Goal: Feedback & Contribution: Leave review/rating

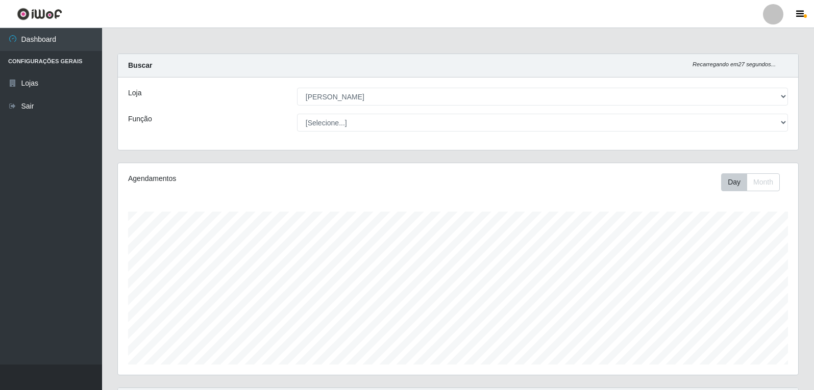
select select "523"
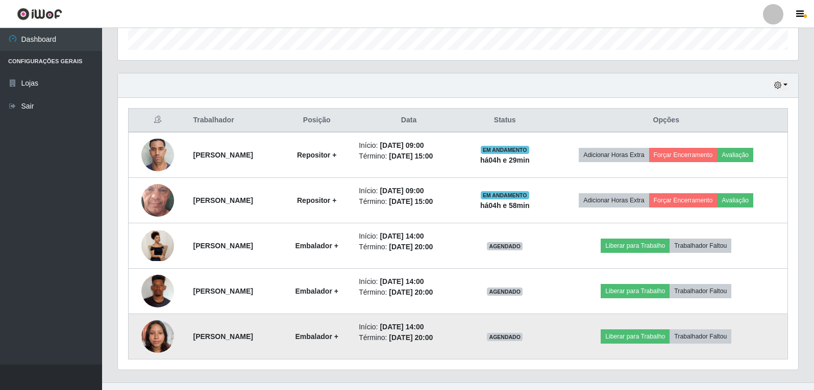
scroll to position [333, 0]
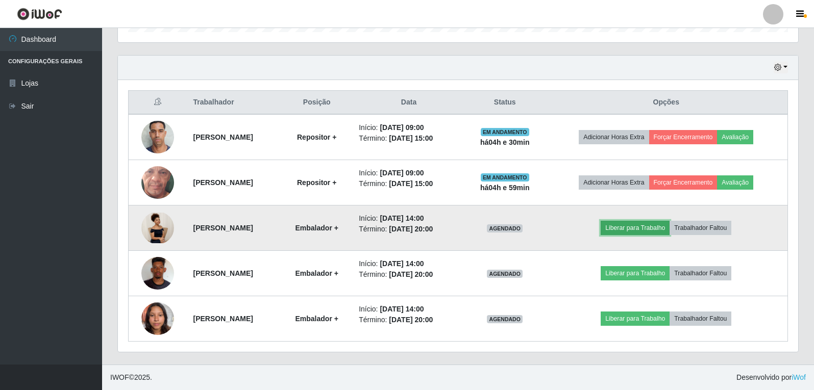
click at [666, 232] on button "Liberar para Trabalho" at bounding box center [634, 228] width 69 height 14
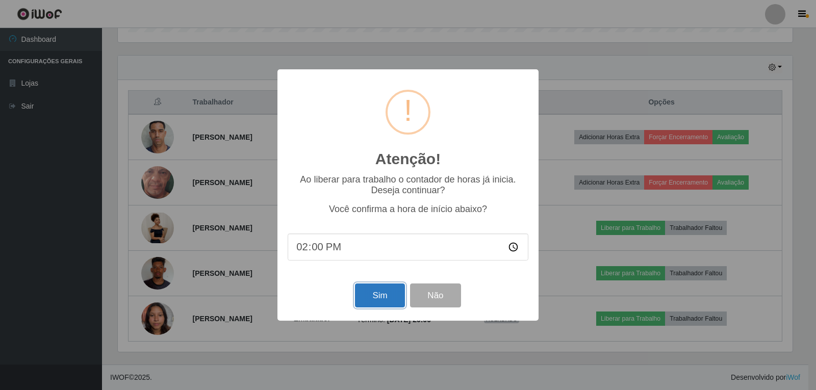
click at [382, 305] on button "Sim" at bounding box center [379, 296] width 49 height 24
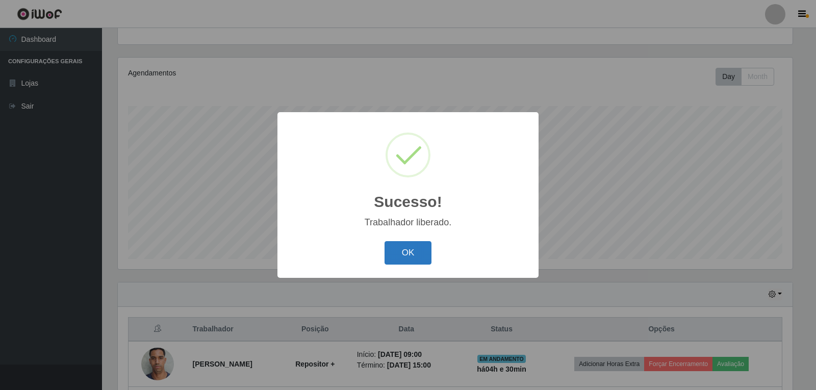
click at [416, 255] on button "OK" at bounding box center [408, 253] width 47 height 24
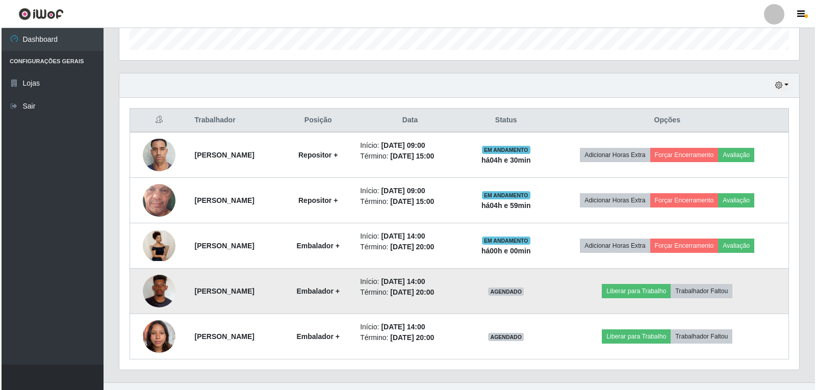
scroll to position [333, 0]
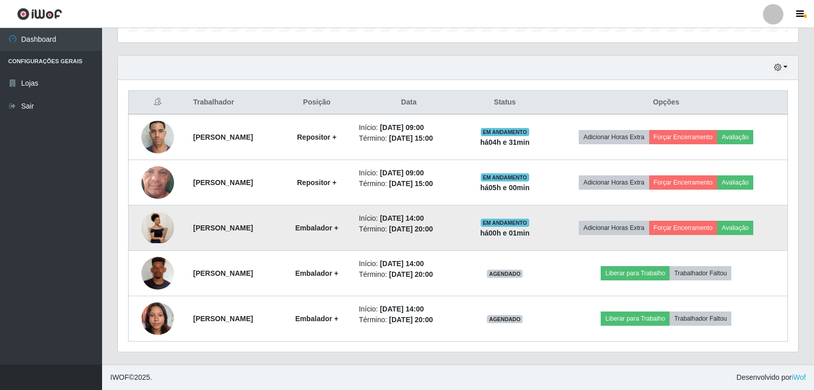
click at [145, 230] on img at bounding box center [157, 228] width 33 height 30
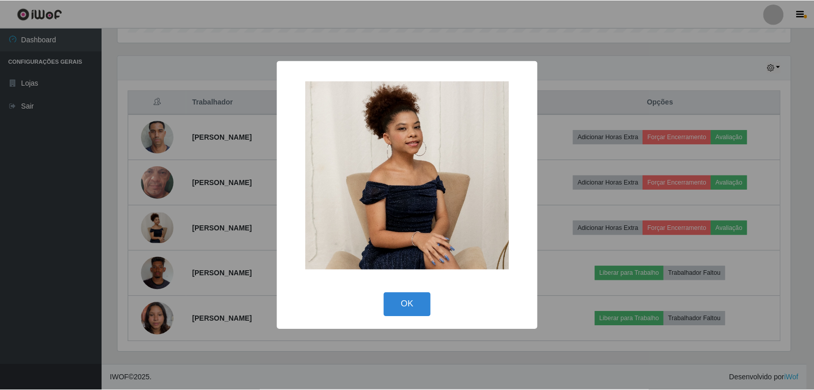
scroll to position [212, 675]
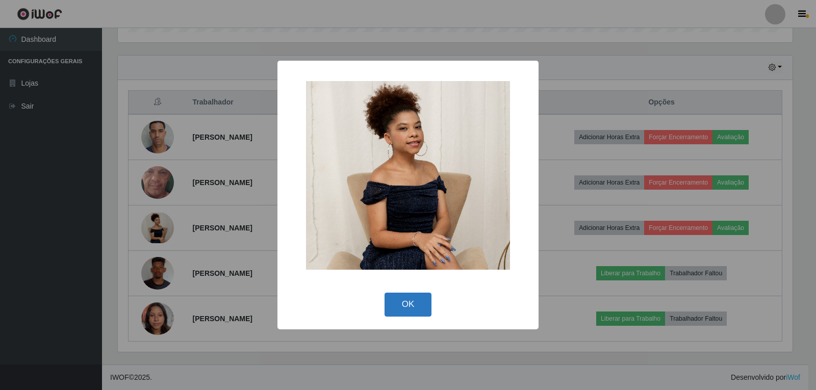
click at [413, 308] on button "OK" at bounding box center [408, 305] width 47 height 24
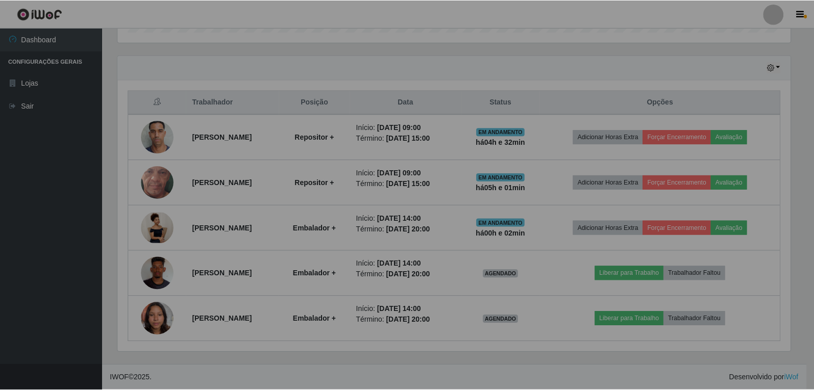
scroll to position [212, 680]
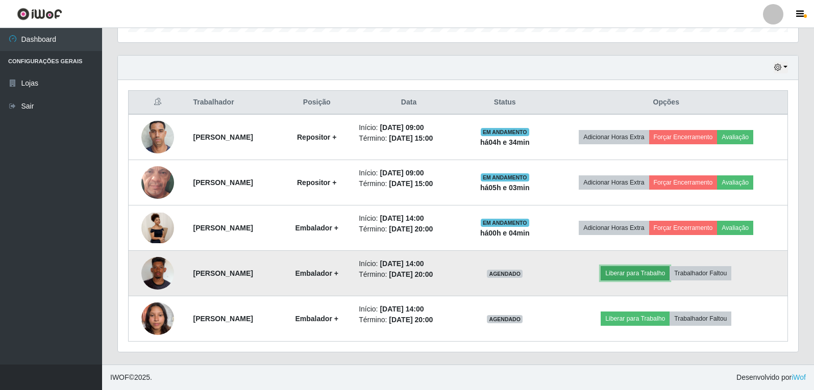
click at [631, 277] on button "Liberar para Trabalho" at bounding box center [634, 273] width 69 height 14
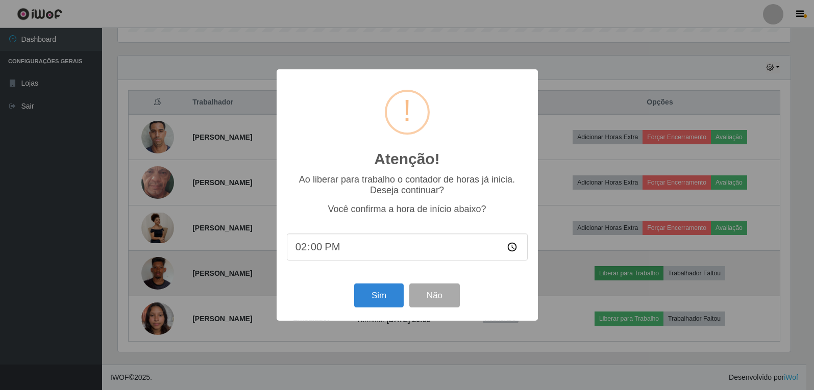
scroll to position [212, 675]
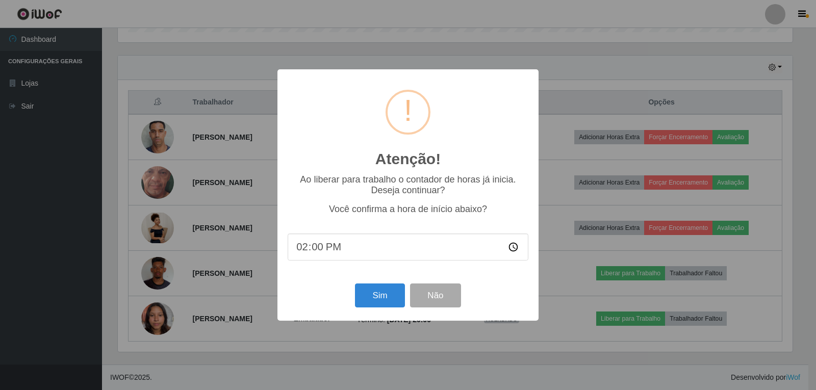
click at [368, 252] on input "14:00" at bounding box center [408, 247] width 241 height 27
click at [363, 250] on input "14:00" at bounding box center [408, 247] width 241 height 27
click at [607, 283] on div "Atenção! × Ao liberar para trabalho o contador de horas já inicia. Deseja conti…" at bounding box center [408, 195] width 816 height 390
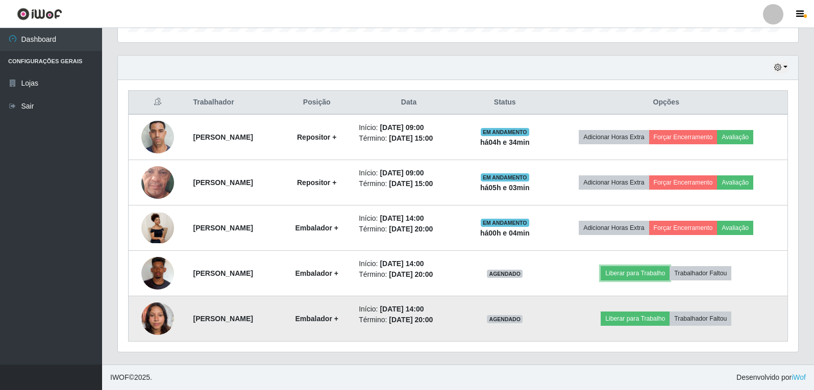
scroll to position [212, 680]
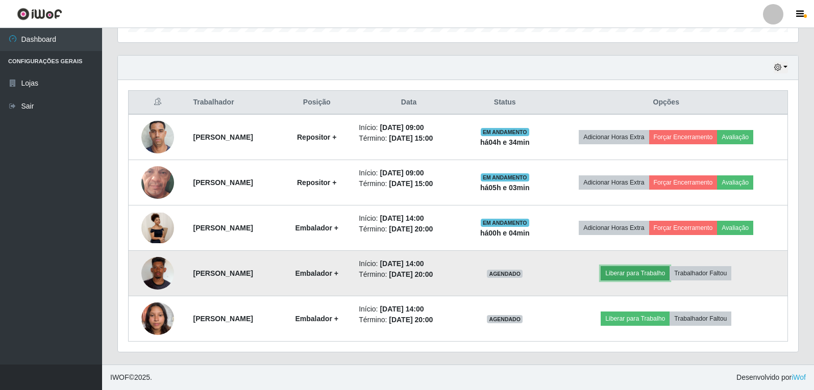
click at [645, 276] on button "Liberar para Trabalho" at bounding box center [634, 273] width 69 height 14
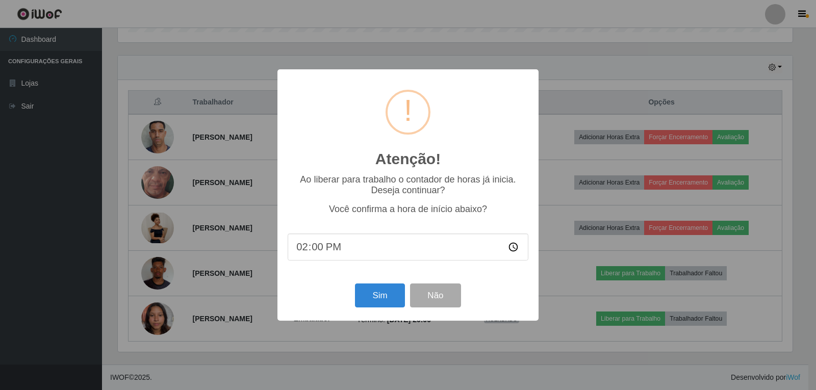
click at [350, 251] on input "14:00" at bounding box center [408, 247] width 241 height 27
drag, startPoint x: 326, startPoint y: 248, endPoint x: 319, endPoint y: 248, distance: 7.7
click at [326, 248] on input "14:00" at bounding box center [408, 247] width 241 height 27
click at [309, 247] on input "14:00" at bounding box center [408, 247] width 241 height 27
click at [303, 245] on input "14:00" at bounding box center [408, 247] width 241 height 27
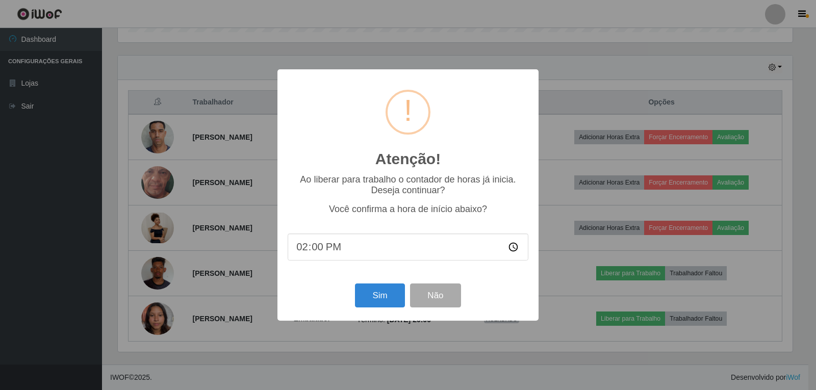
click at [336, 244] on input "14:00" at bounding box center [408, 247] width 241 height 27
click at [335, 247] on input "14:00" at bounding box center [408, 247] width 241 height 27
click at [315, 249] on input "14:00" at bounding box center [408, 247] width 241 height 27
click at [511, 248] on input "14:00" at bounding box center [408, 247] width 241 height 27
drag, startPoint x: 623, startPoint y: 247, endPoint x: 615, endPoint y: 248, distance: 8.7
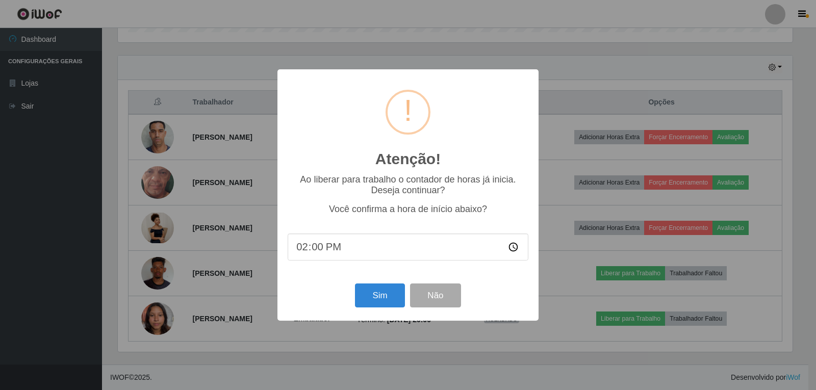
click at [620, 247] on div "Atenção! × Ao liberar para trabalho o contador de horas já inicia. Deseja conti…" at bounding box center [408, 195] width 816 height 390
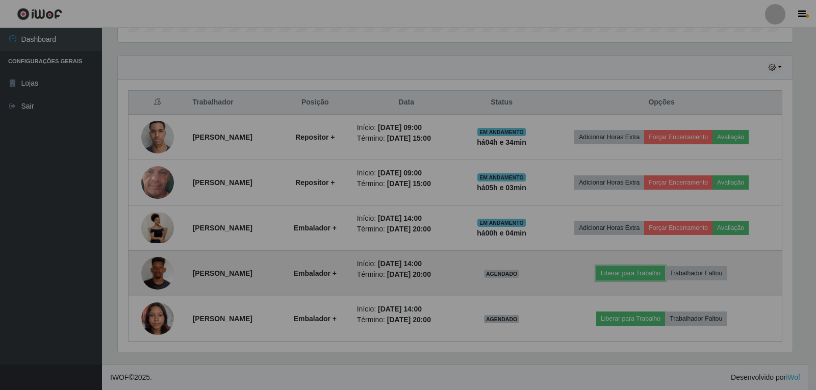
scroll to position [212, 680]
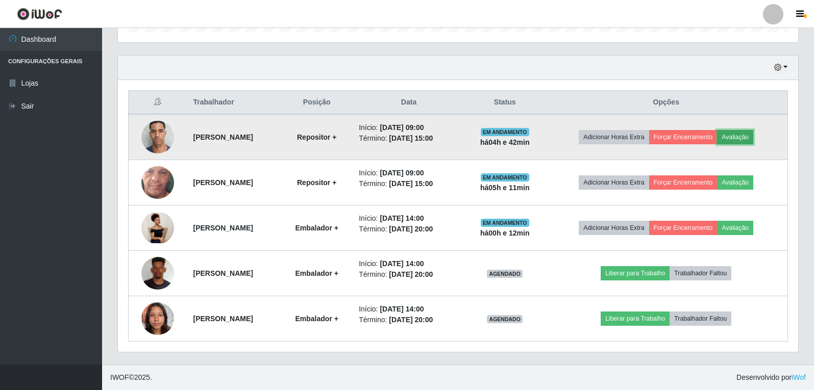
click at [750, 137] on button "Avaliação" at bounding box center [735, 137] width 36 height 14
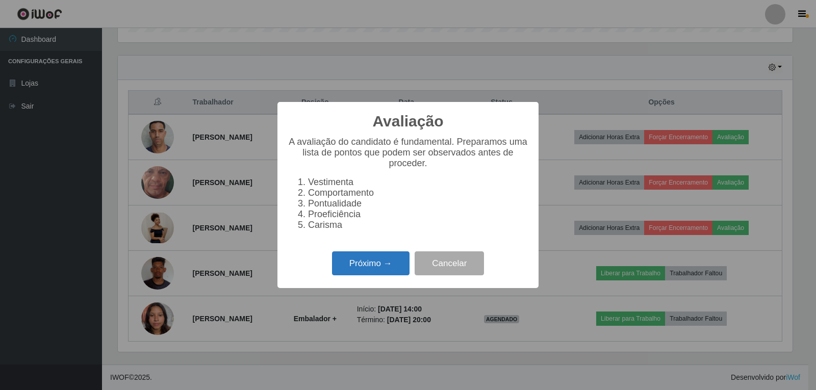
click at [358, 267] on button "Próximo →" at bounding box center [371, 263] width 78 height 24
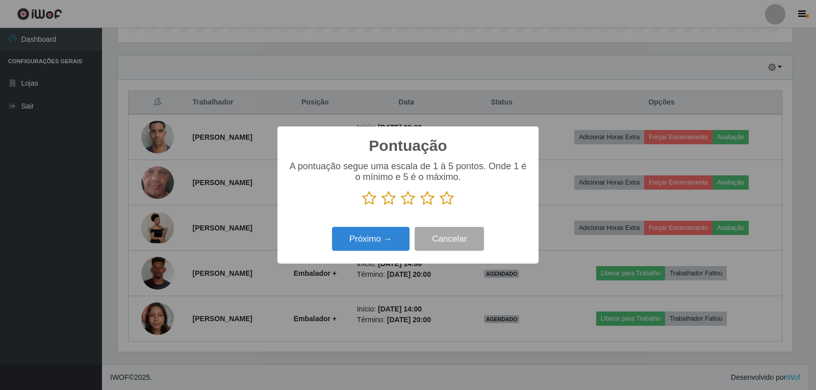
click at [445, 203] on icon at bounding box center [447, 198] width 14 height 15
click at [440, 206] on input "radio" at bounding box center [440, 206] width 0 height 0
click at [389, 235] on button "Próximo →" at bounding box center [371, 239] width 78 height 24
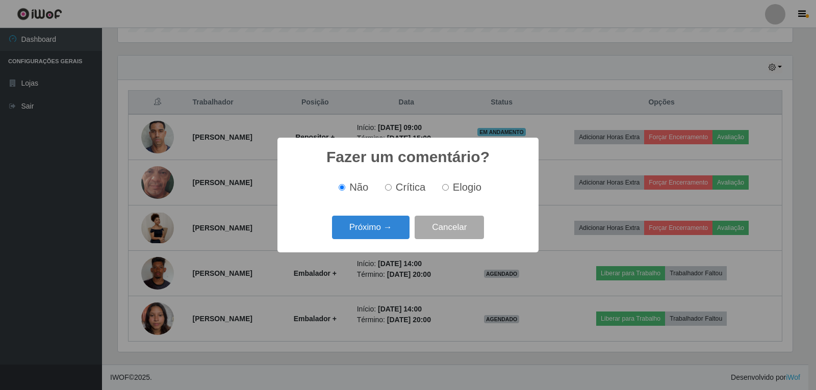
click at [443, 189] on input "Elogio" at bounding box center [445, 187] width 7 height 7
radio input "true"
click at [384, 228] on button "Próximo →" at bounding box center [371, 228] width 78 height 24
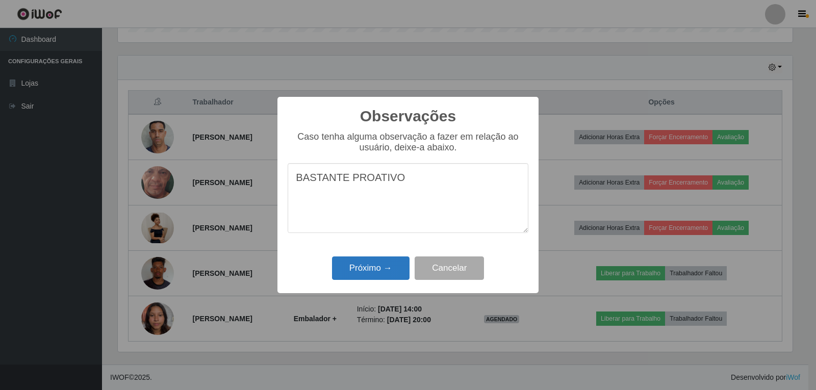
type textarea "BASTANTE PROATIVO"
click at [375, 269] on button "Próximo →" at bounding box center [371, 269] width 78 height 24
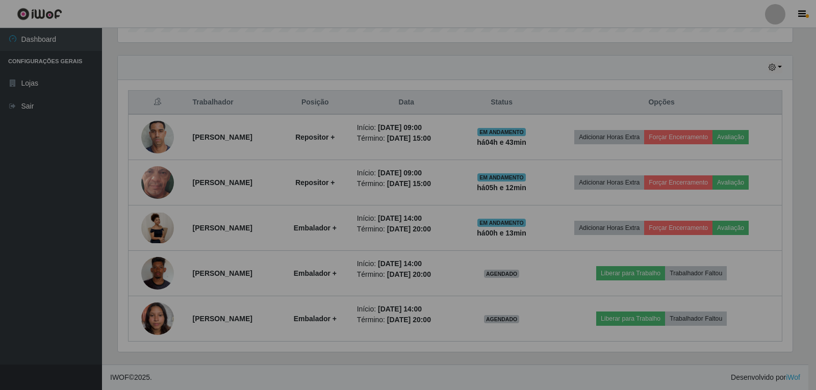
scroll to position [212, 680]
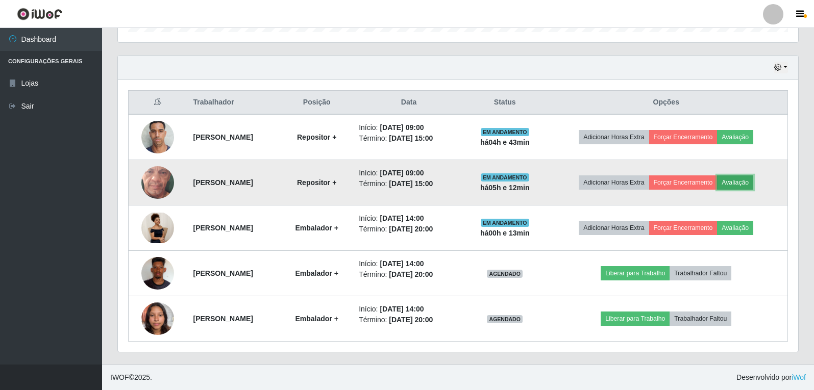
click at [748, 184] on button "Avaliação" at bounding box center [735, 182] width 36 height 14
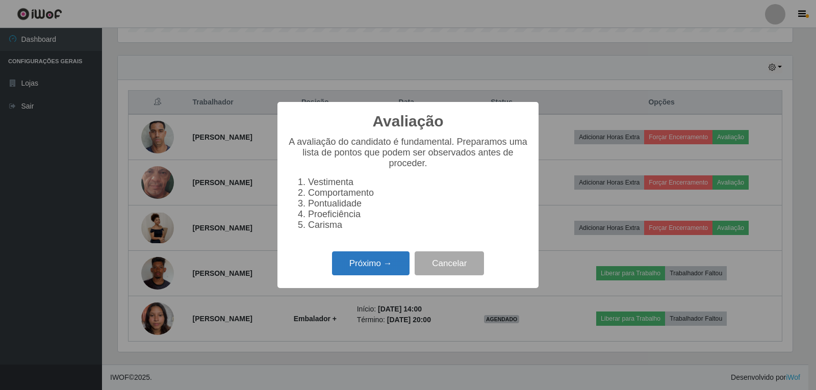
click at [383, 270] on button "Próximo →" at bounding box center [371, 263] width 78 height 24
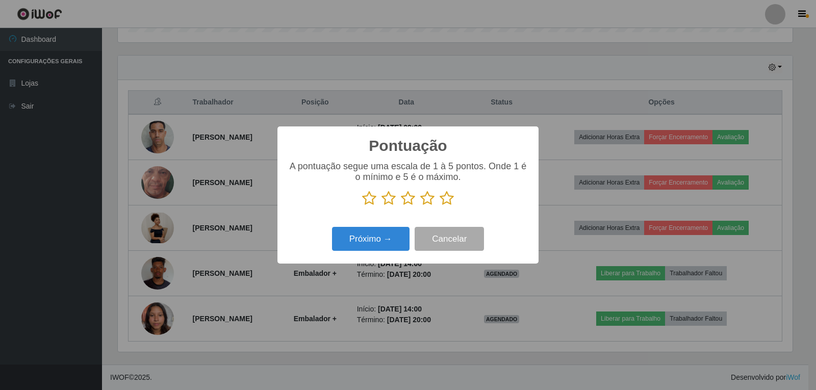
click at [447, 201] on icon at bounding box center [447, 198] width 14 height 15
click at [440, 206] on input "radio" at bounding box center [440, 206] width 0 height 0
click at [375, 242] on button "Próximo →" at bounding box center [371, 239] width 78 height 24
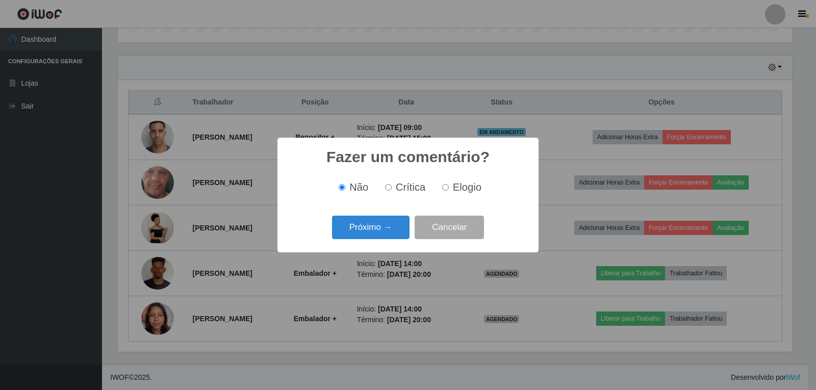
click at [446, 186] on input "Elogio" at bounding box center [445, 187] width 7 height 7
radio input "true"
click at [386, 231] on button "Próximo →" at bounding box center [371, 228] width 78 height 24
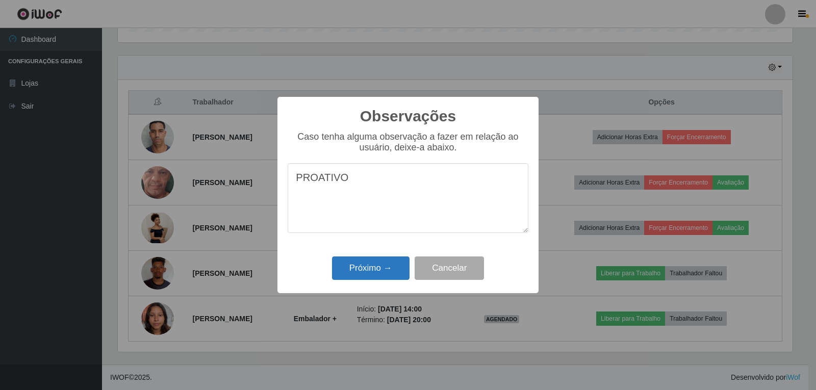
type textarea "PROATIVO"
click at [362, 265] on button "Próximo →" at bounding box center [371, 269] width 78 height 24
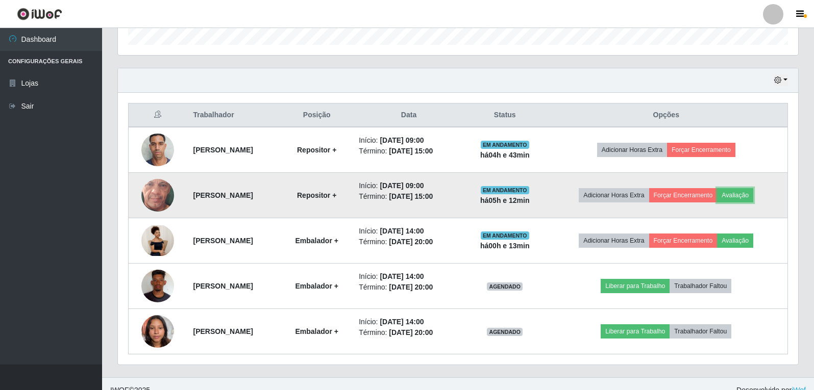
scroll to position [333, 0]
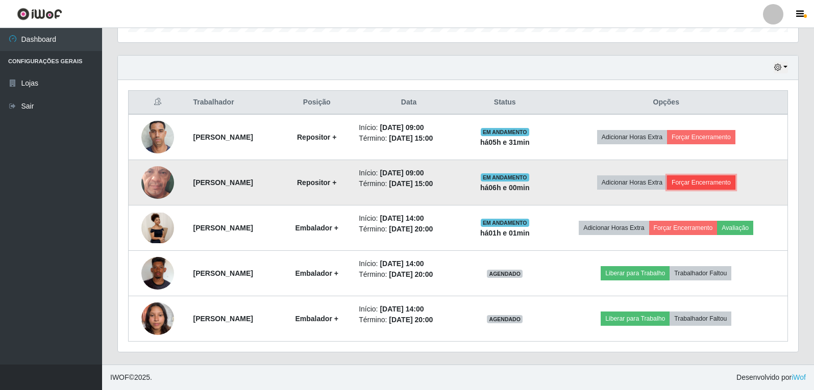
click at [728, 182] on button "Forçar Encerramento" at bounding box center [701, 182] width 68 height 14
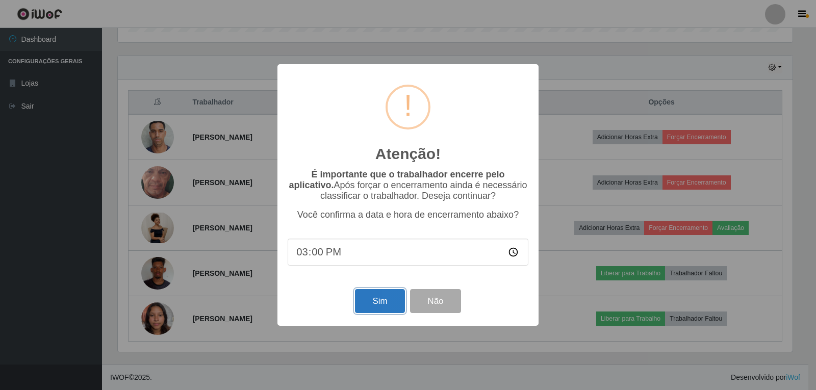
click at [365, 301] on button "Sim" at bounding box center [379, 301] width 49 height 24
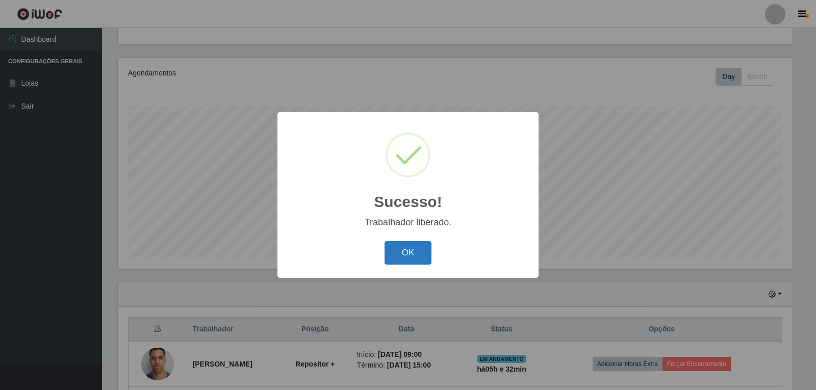
click at [393, 255] on button "OK" at bounding box center [408, 253] width 47 height 24
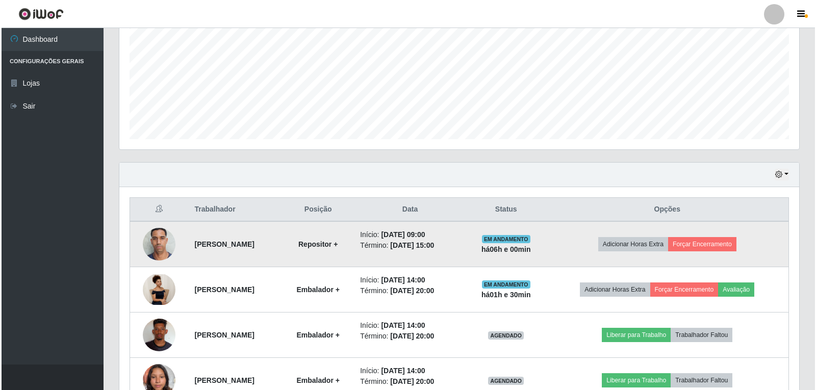
scroll to position [208, 0]
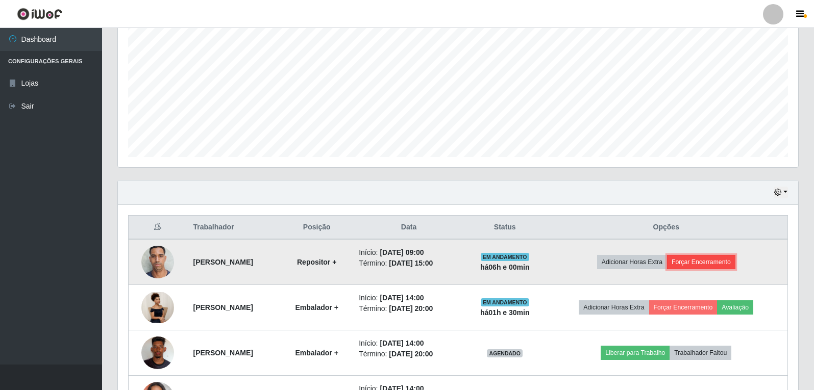
click at [724, 262] on button "Forçar Encerramento" at bounding box center [701, 262] width 68 height 14
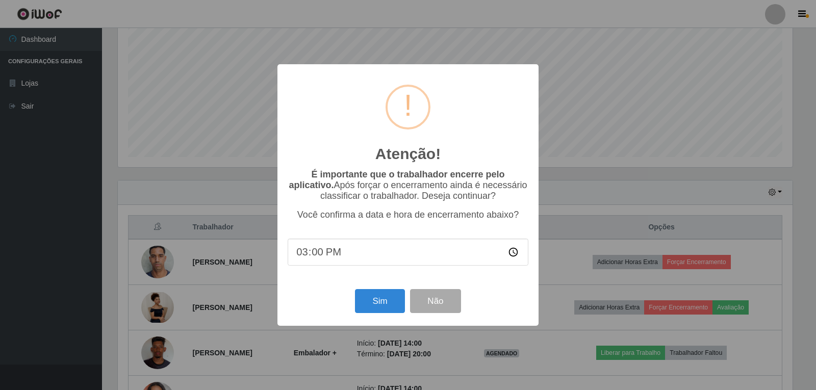
click at [328, 255] on input "15:00" at bounding box center [408, 252] width 241 height 27
click at [318, 255] on input "15:00" at bounding box center [408, 252] width 241 height 27
type input "15:30"
click at [381, 301] on button "Sim" at bounding box center [379, 301] width 49 height 24
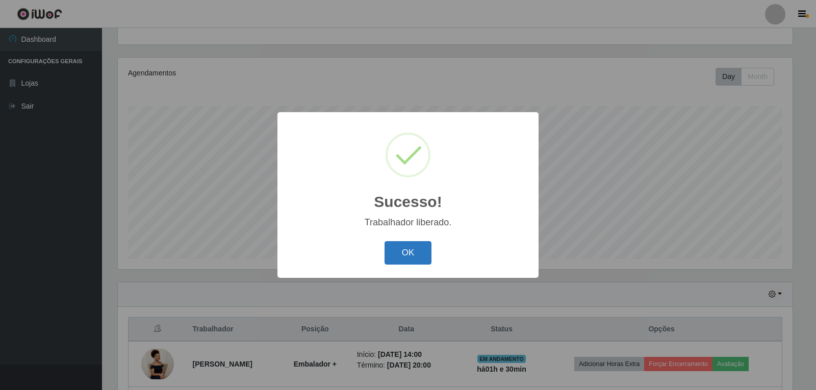
click at [396, 264] on button "OK" at bounding box center [408, 253] width 47 height 24
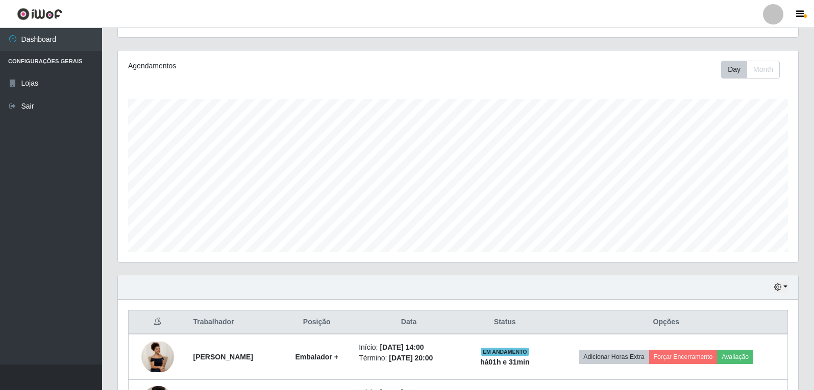
scroll to position [242, 0]
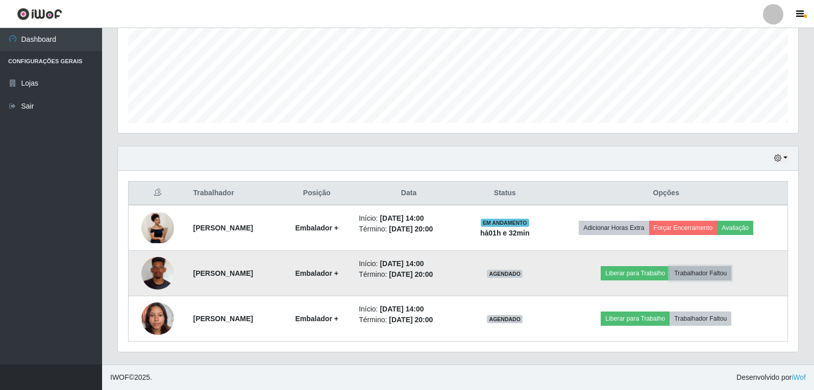
click at [716, 272] on button "Trabalhador Faltou" at bounding box center [700, 273] width 62 height 14
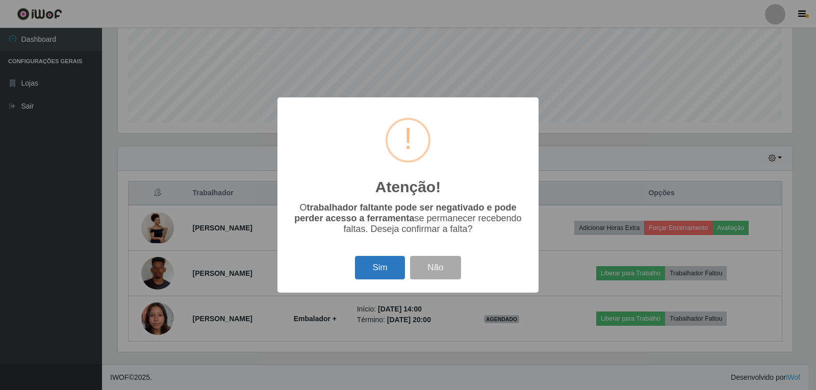
click at [383, 269] on button "Sim" at bounding box center [379, 268] width 49 height 24
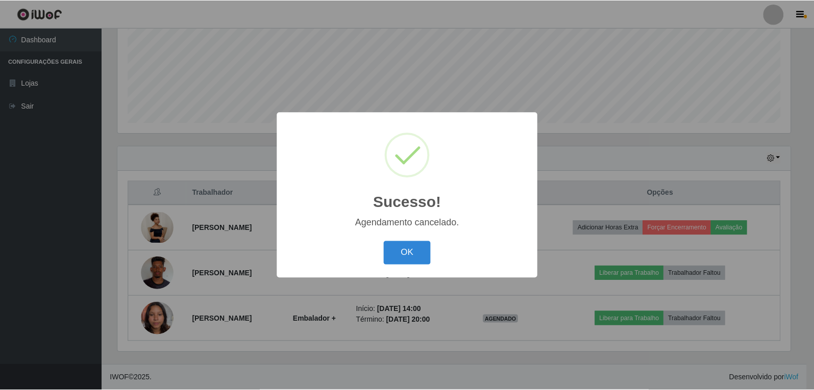
scroll to position [196, 0]
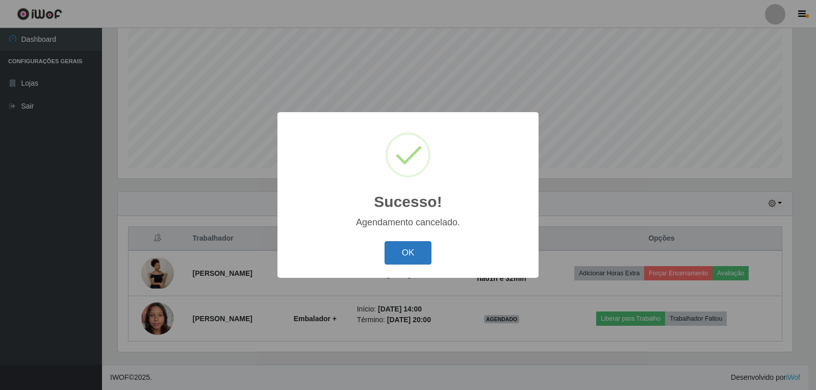
click at [408, 249] on button "OK" at bounding box center [408, 253] width 47 height 24
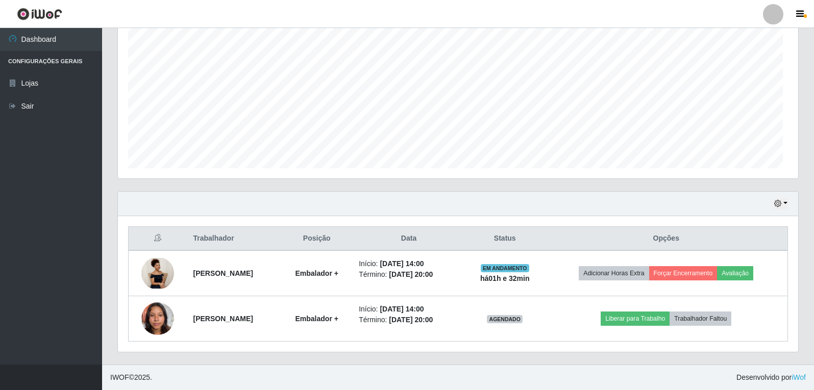
scroll to position [212, 680]
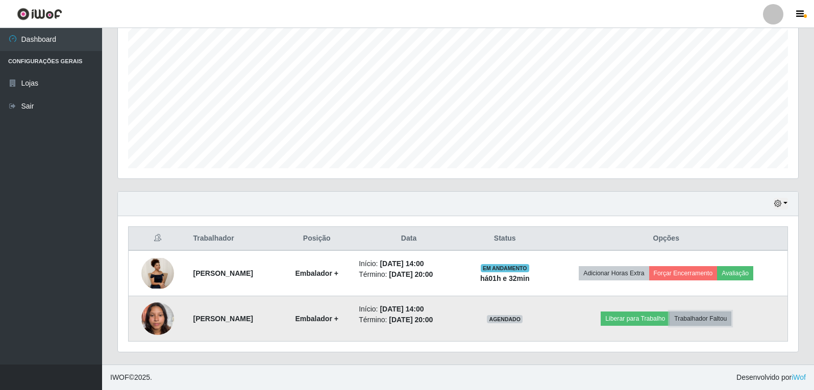
click at [709, 320] on button "Trabalhador Faltou" at bounding box center [700, 319] width 62 height 14
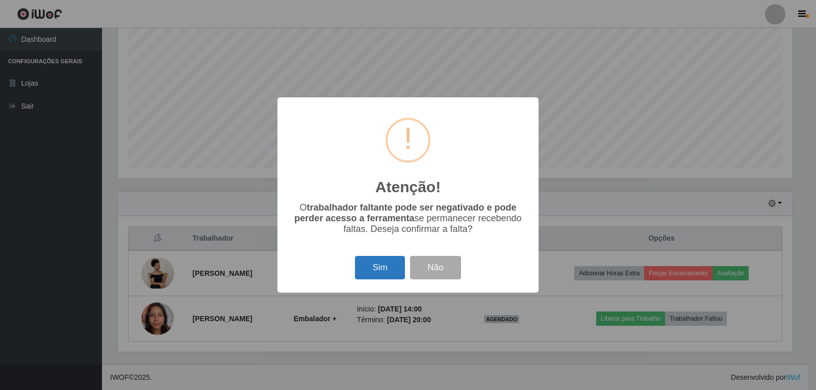
click at [390, 272] on button "Sim" at bounding box center [379, 268] width 49 height 24
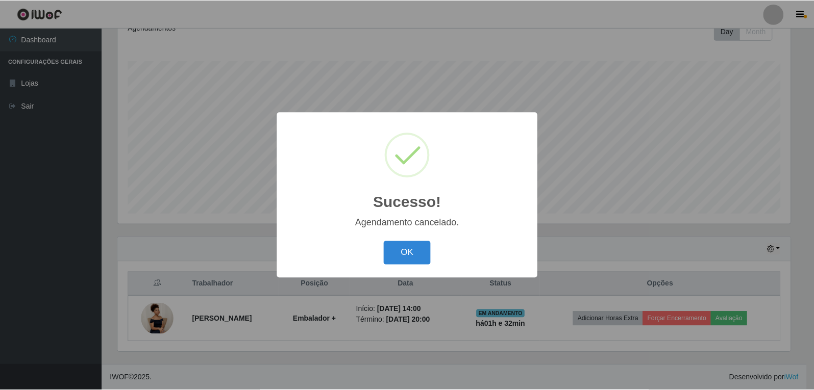
scroll to position [151, 0]
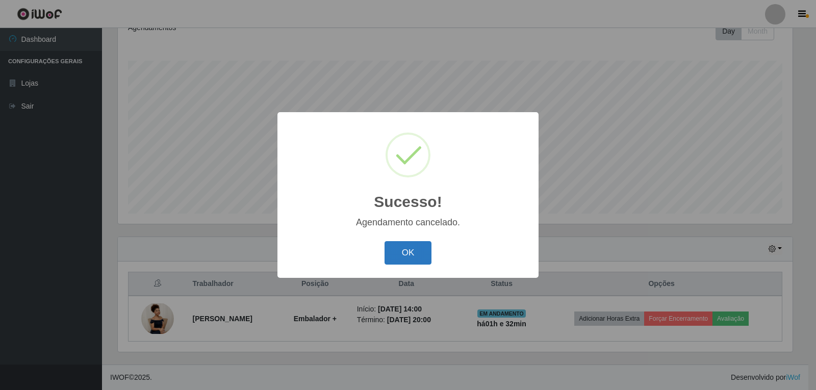
click at [400, 258] on button "OK" at bounding box center [408, 253] width 47 height 24
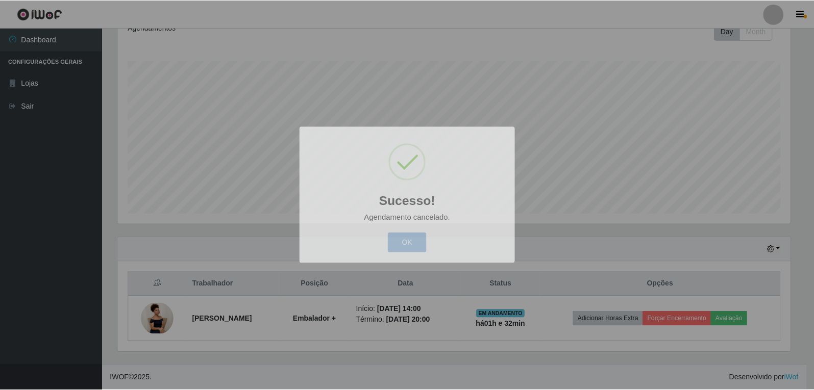
scroll to position [212, 680]
